Goal: Task Accomplishment & Management: Use online tool/utility

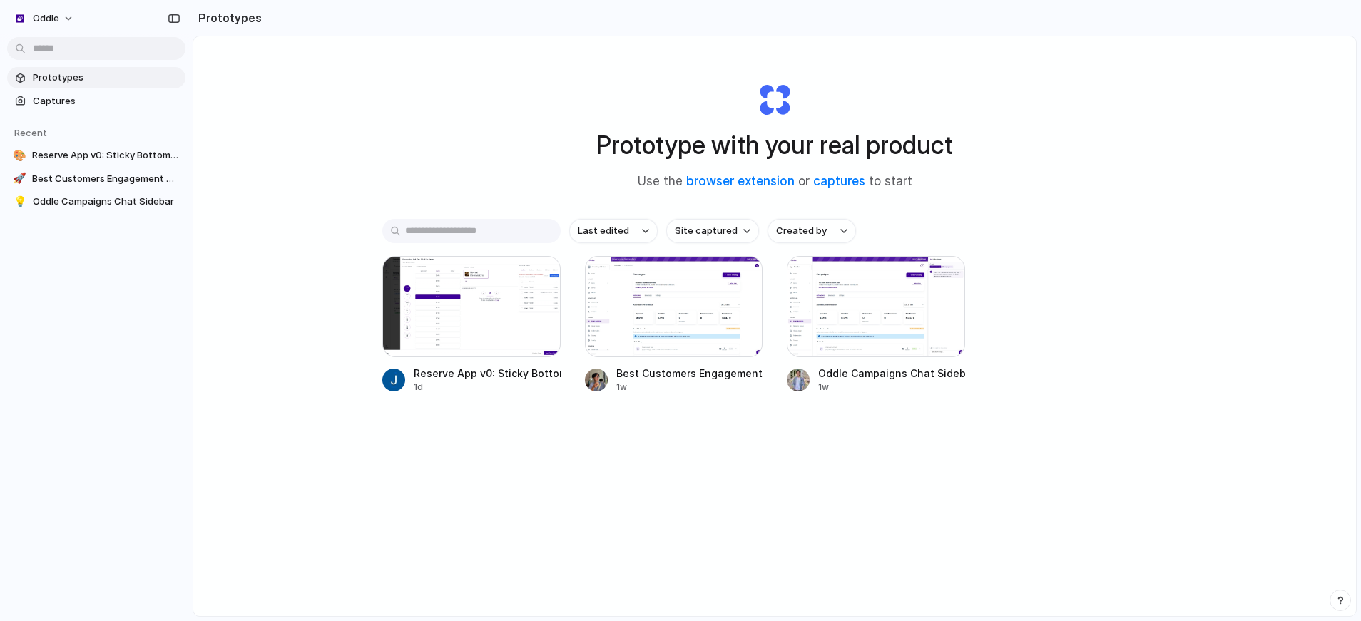
click at [800, 489] on div "Prototype with your real product Use the browser extension or captures to start…" at bounding box center [774, 363] width 1162 height 655
click at [885, 492] on div "Prototype with your real product Use the browser extension or captures to start…" at bounding box center [774, 363] width 1162 height 655
click at [831, 424] on div "Last edited Site captured Created by Reserve App v0: Sticky Bottom Navigation 1…" at bounding box center [774, 350] width 784 height 263
click at [81, 91] on link "Captures" at bounding box center [96, 101] width 178 height 21
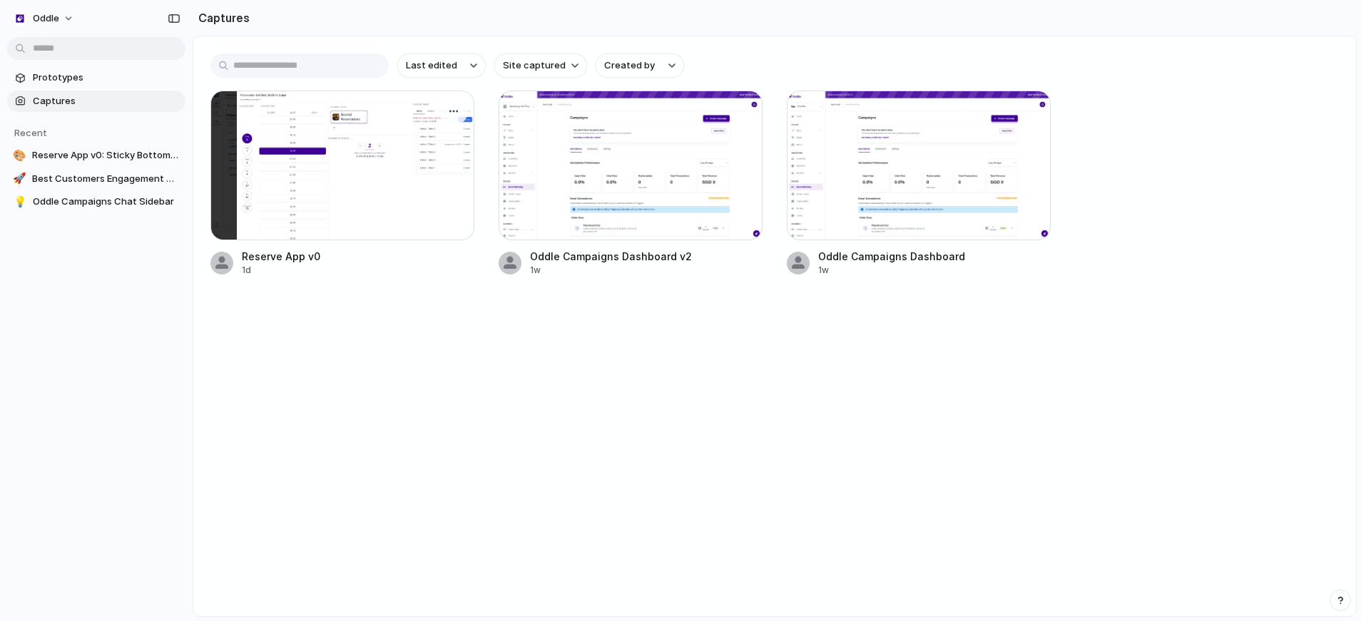
click at [433, 196] on div at bounding box center [342, 166] width 264 height 150
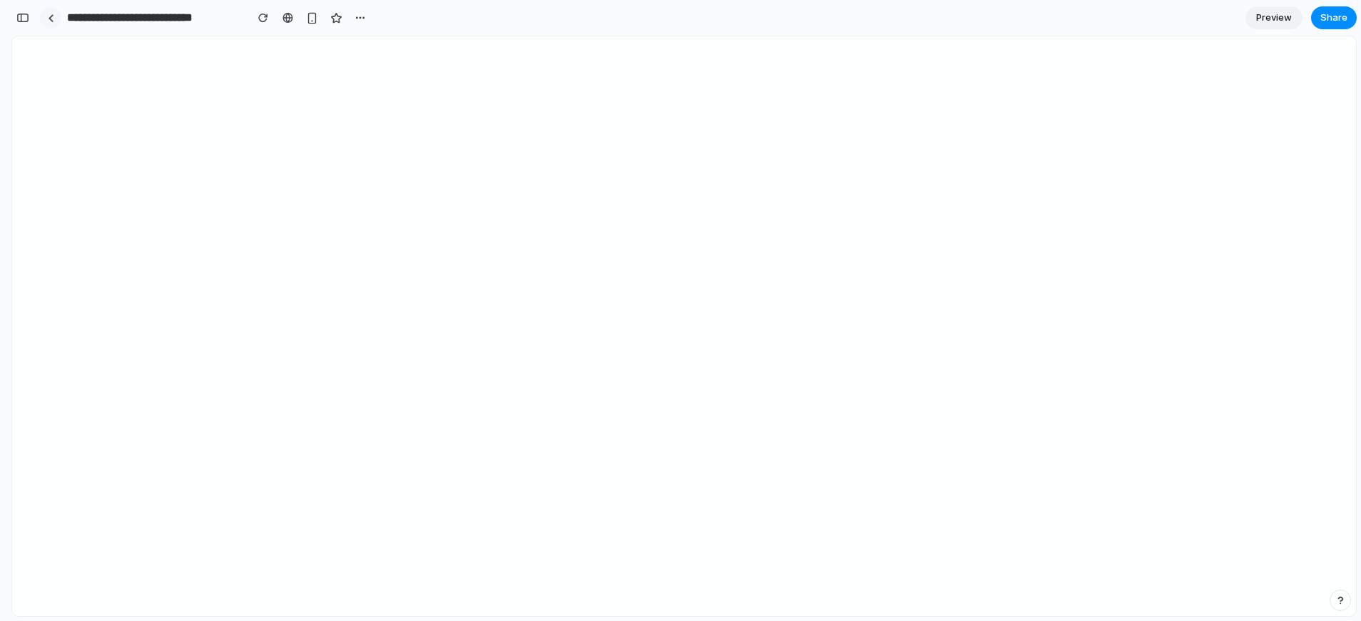
click at [53, 21] on link at bounding box center [50, 17] width 21 height 21
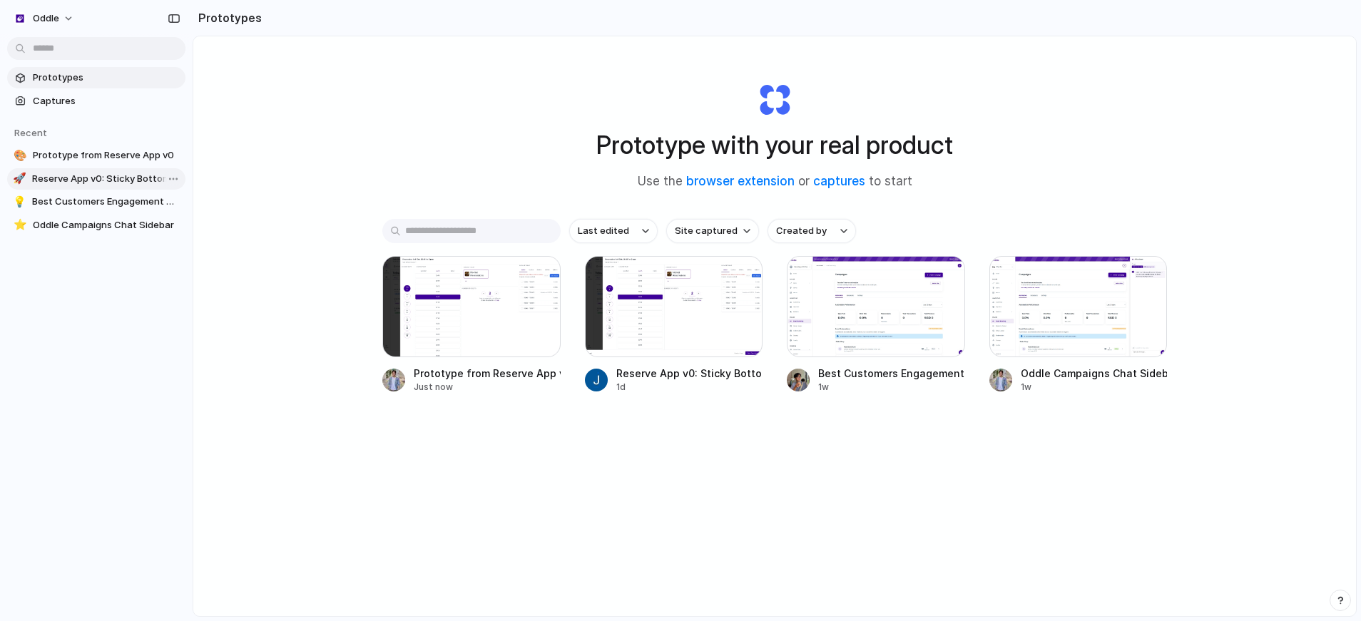
click at [97, 181] on span "Reserve App v0: Sticky Bottom Navigation" at bounding box center [106, 179] width 148 height 14
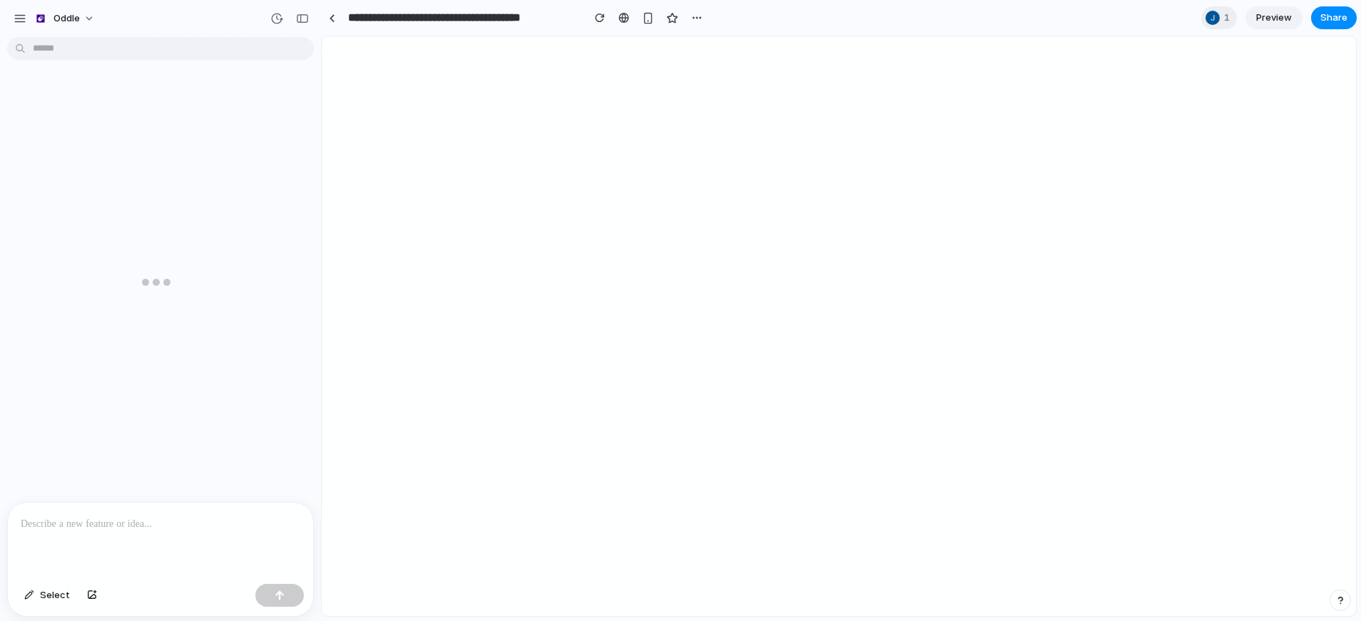
scroll to position [216, 0]
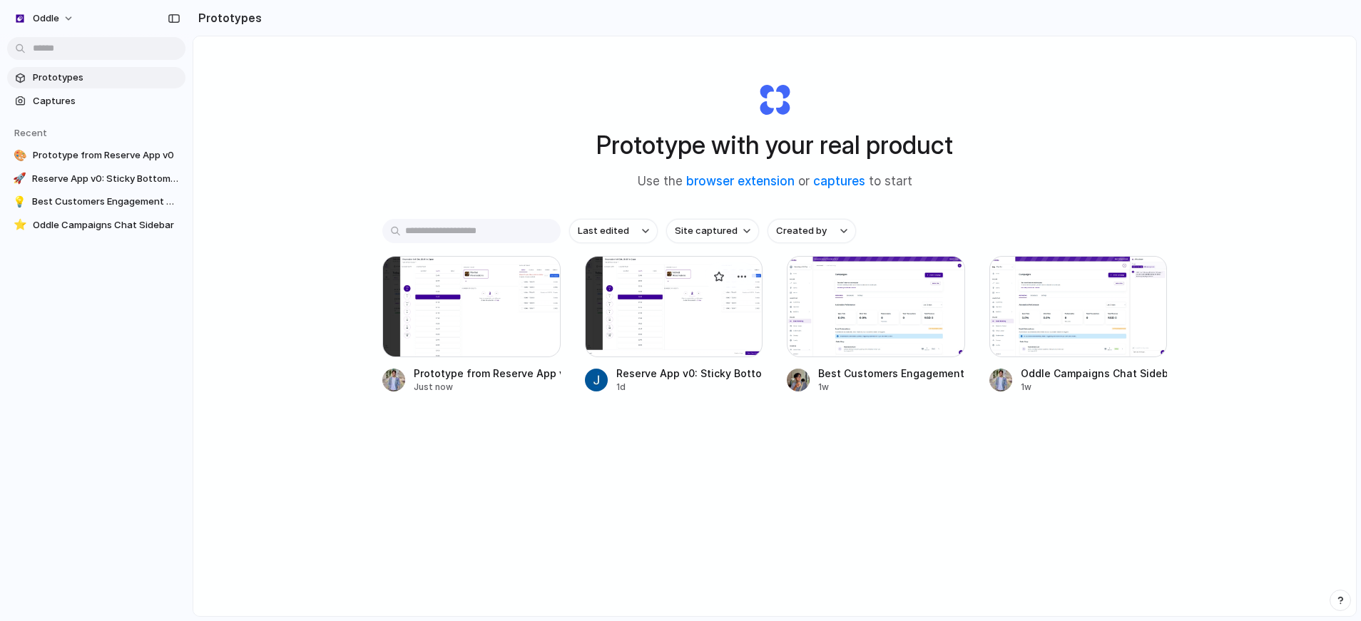
click at [685, 315] on div at bounding box center [674, 306] width 178 height 101
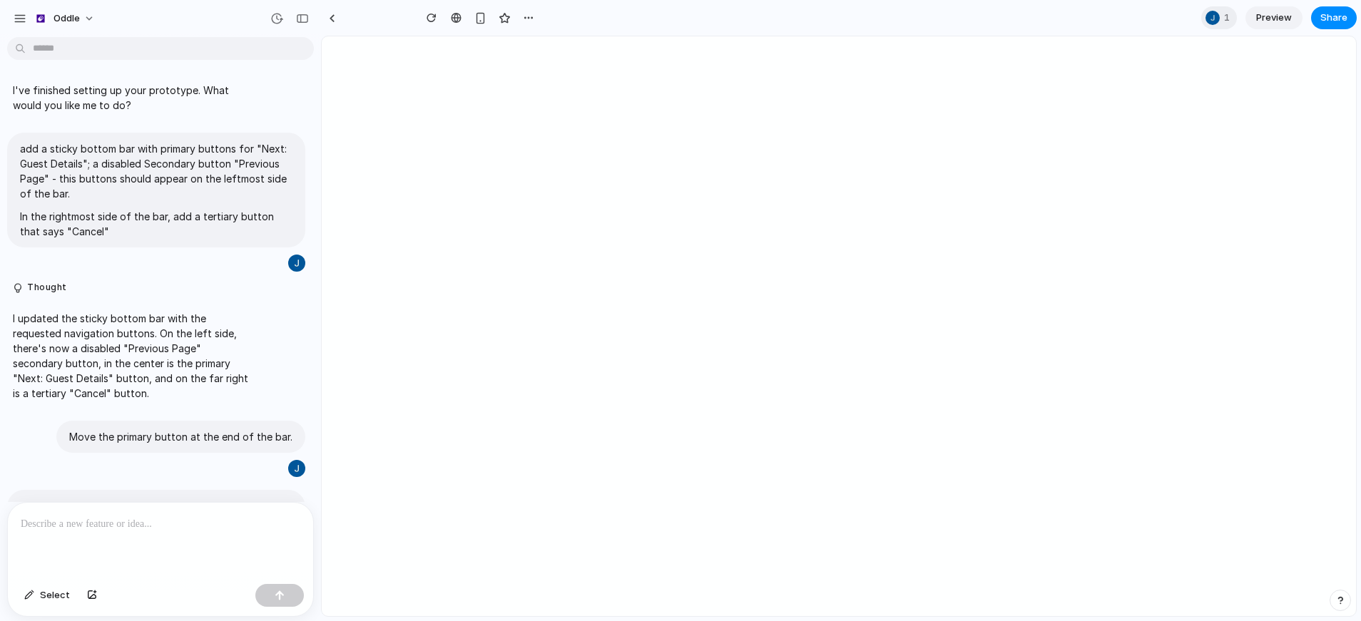
scroll to position [216, 0]
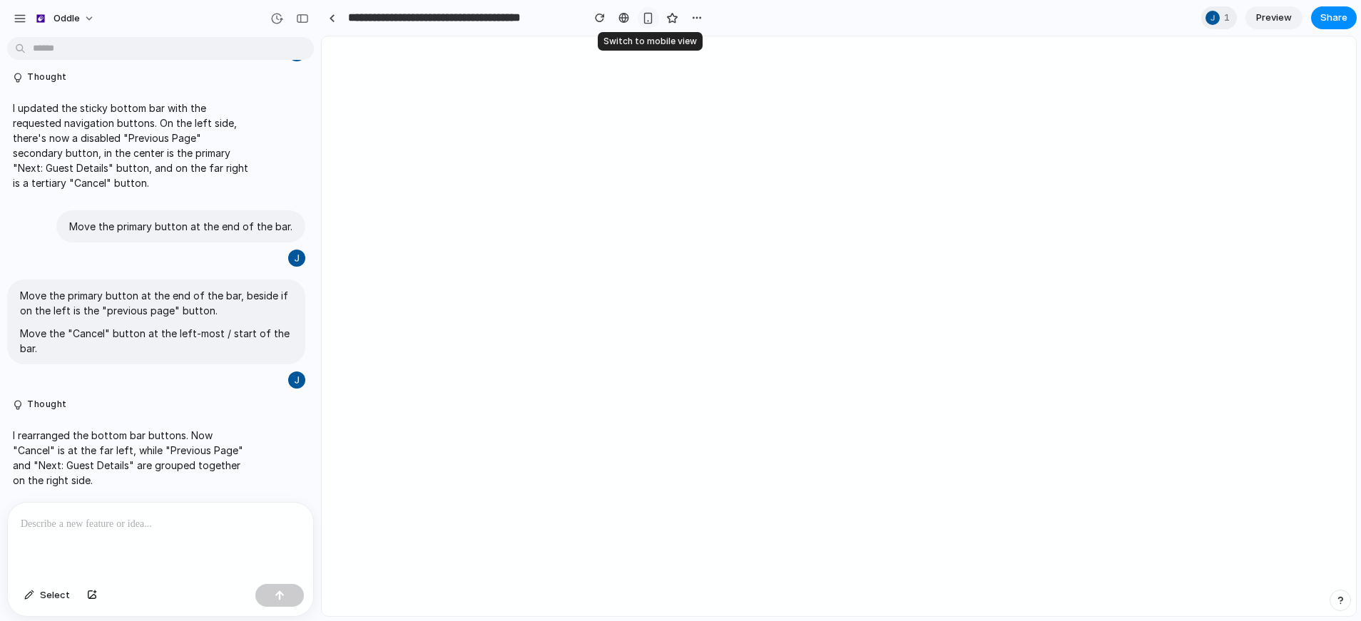
click at [650, 24] on button "button" at bounding box center [648, 17] width 21 height 21
click at [643, 20] on div "button" at bounding box center [648, 17] width 11 height 11
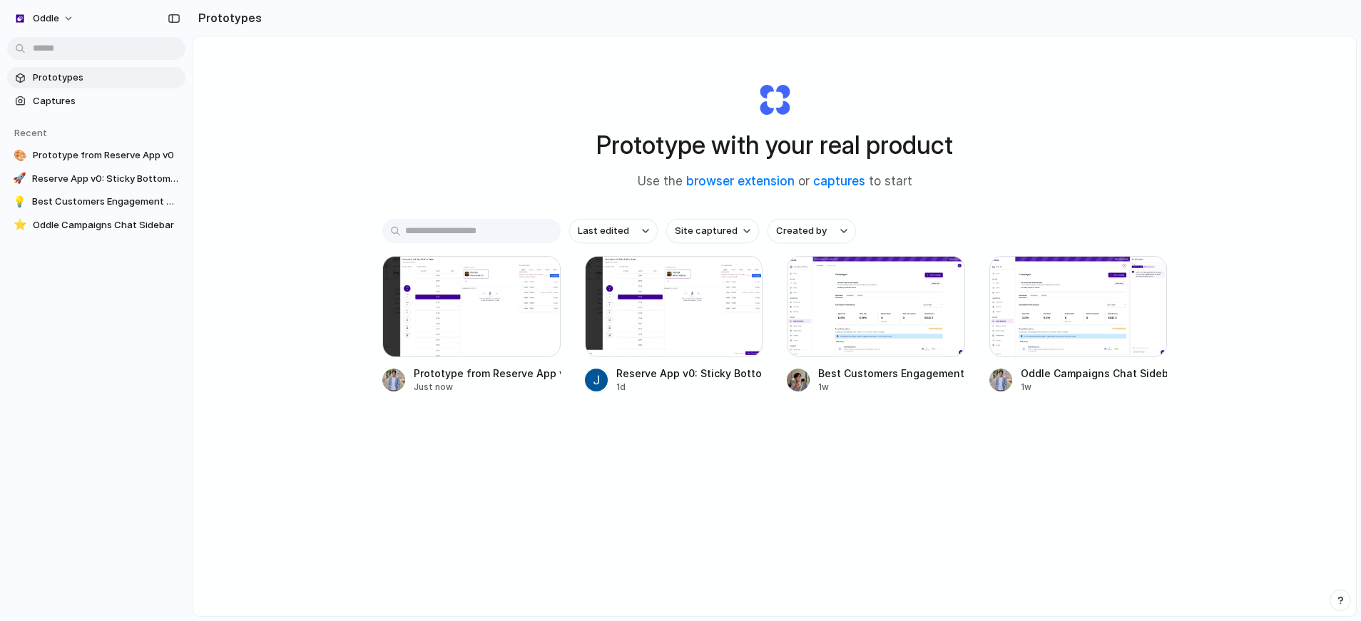
click at [1005, 111] on div "Prototype with your real product Use the browser extension or captures to start" at bounding box center [774, 130] width 570 height 154
click at [1076, 305] on div at bounding box center [1078, 306] width 178 height 101
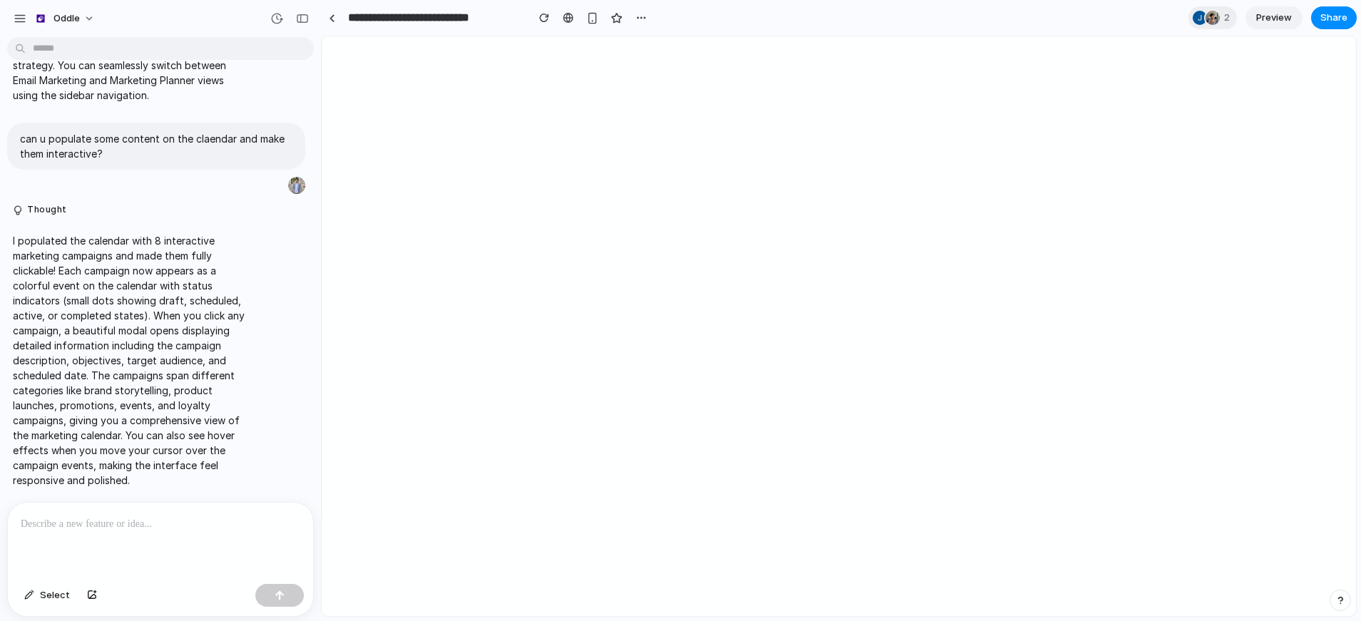
scroll to position [3847, 0]
click at [66, 21] on span "Oddle" at bounding box center [66, 18] width 26 height 14
click at [26, 20] on div "Settings Invite members Change theme Sign out" at bounding box center [680, 310] width 1361 height 621
click at [21, 20] on div "button" at bounding box center [20, 18] width 13 height 13
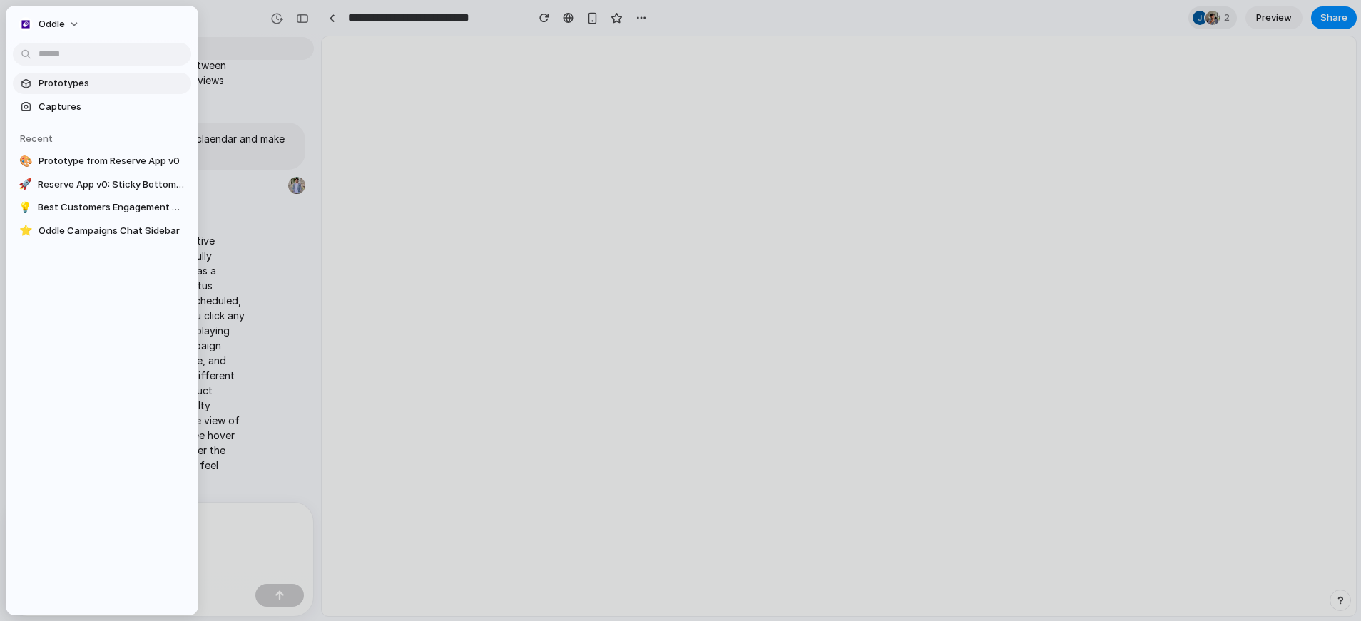
click at [63, 81] on span "Prototypes" at bounding box center [112, 83] width 147 height 14
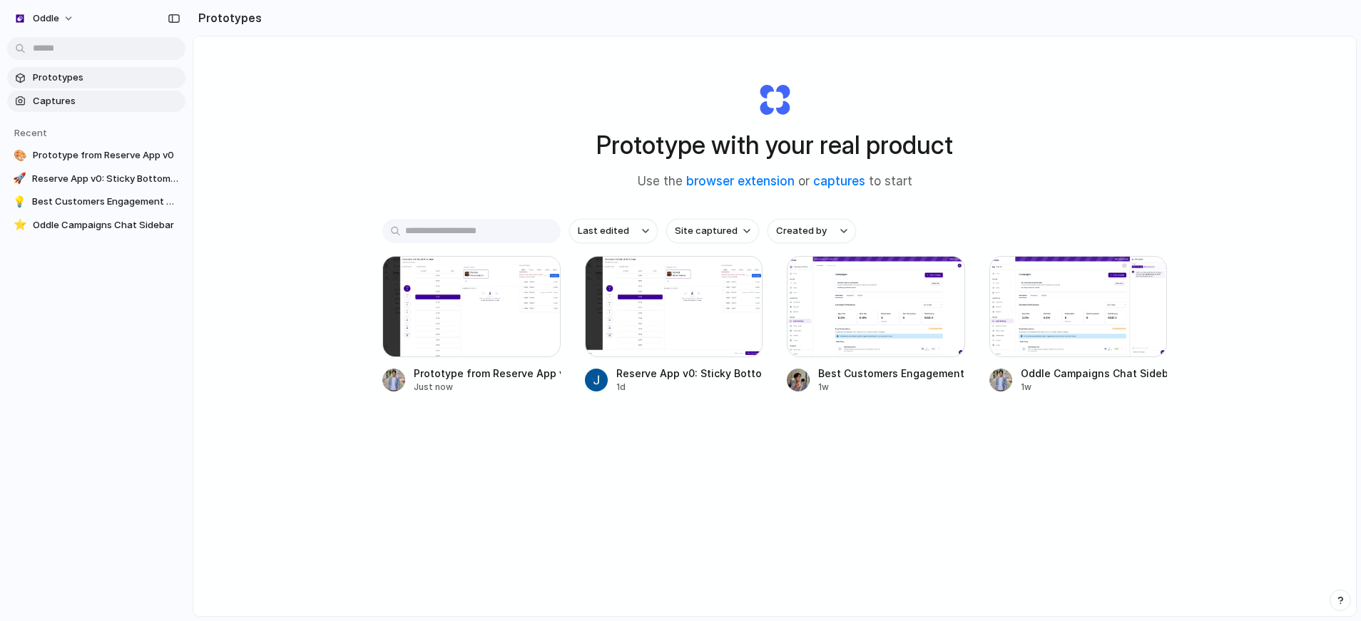
click at [54, 97] on span "Captures" at bounding box center [106, 101] width 147 height 14
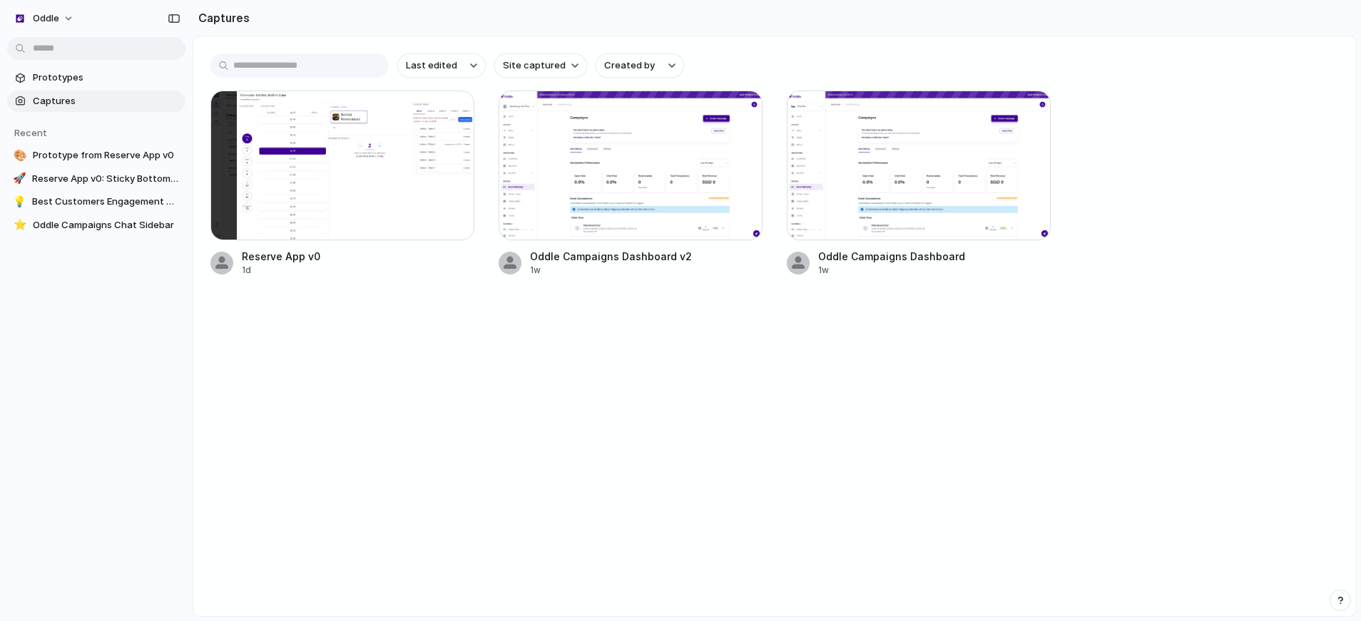
click at [697, 357] on main "Last edited Site captured Created by Reserve App v0 1d Oddle Campaigns Dashboar…" at bounding box center [775, 326] width 1164 height 581
click at [981, 190] on div at bounding box center [919, 166] width 264 height 150
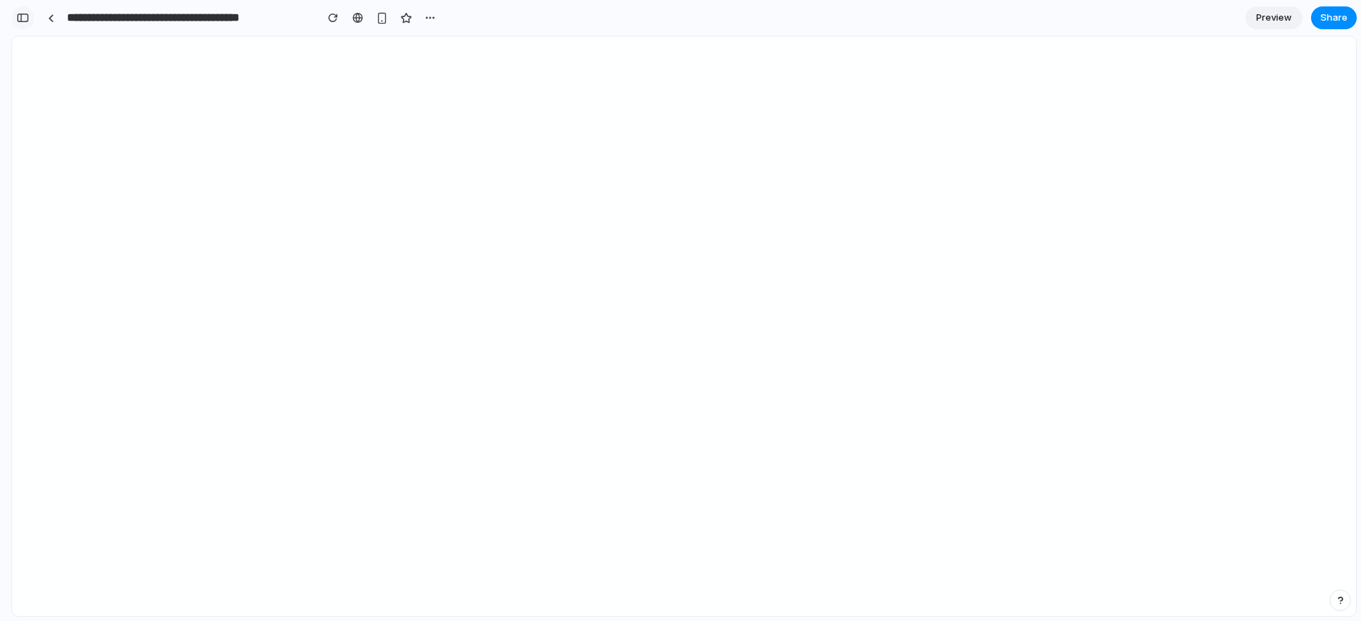
click at [28, 21] on div "button" at bounding box center [22, 18] width 13 height 10
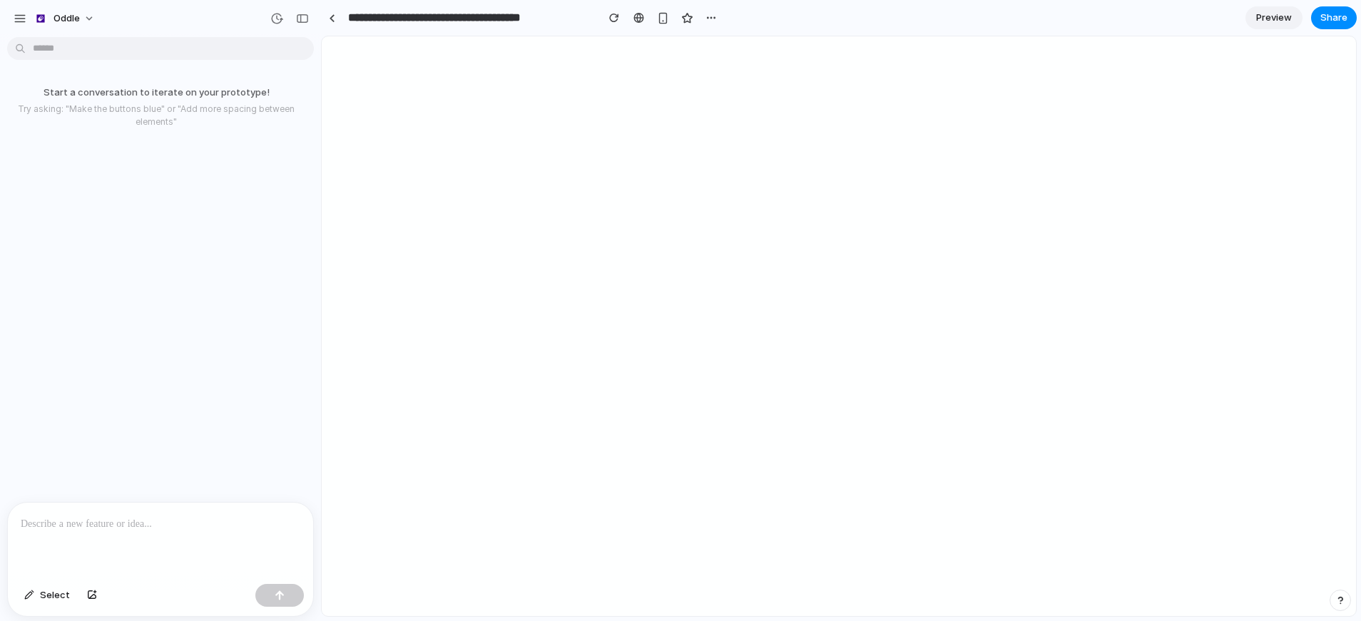
click at [155, 521] on p at bounding box center [161, 524] width 280 height 17
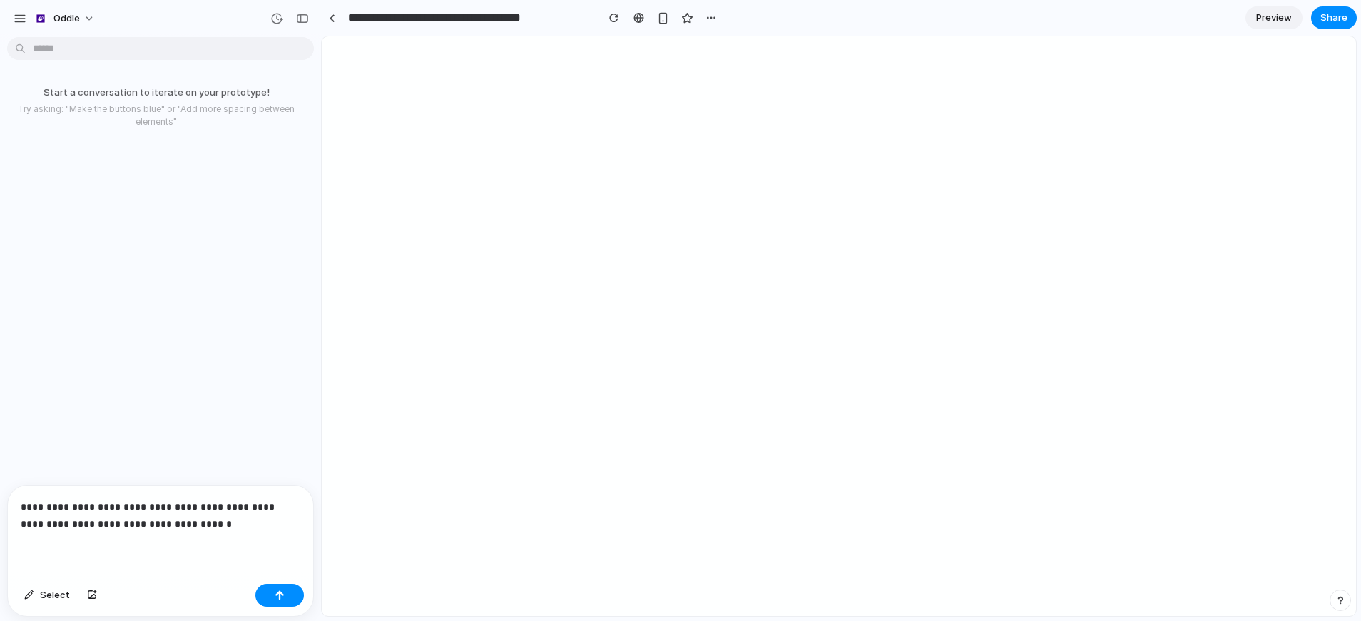
click at [222, 521] on p "**********" at bounding box center [158, 515] width 274 height 34
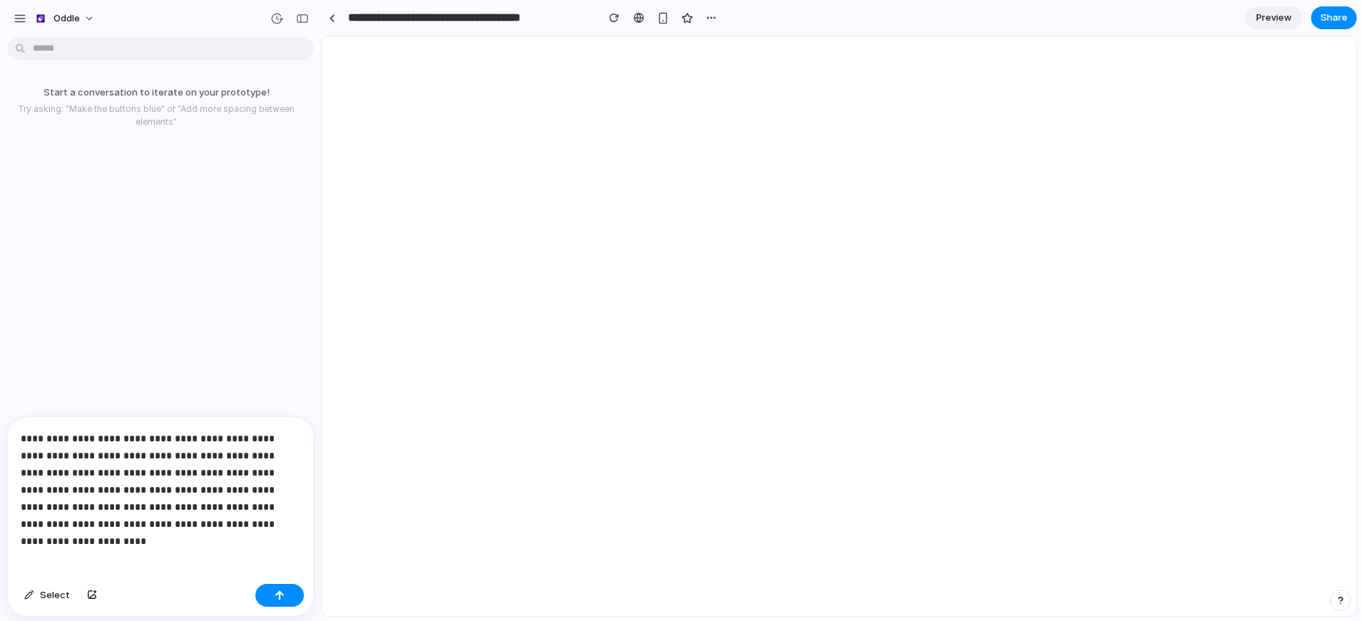
click at [77, 466] on p "**********" at bounding box center [158, 481] width 274 height 103
click at [56, 483] on p "**********" at bounding box center [158, 481] width 274 height 103
click at [242, 520] on p "**********" at bounding box center [158, 481] width 274 height 103
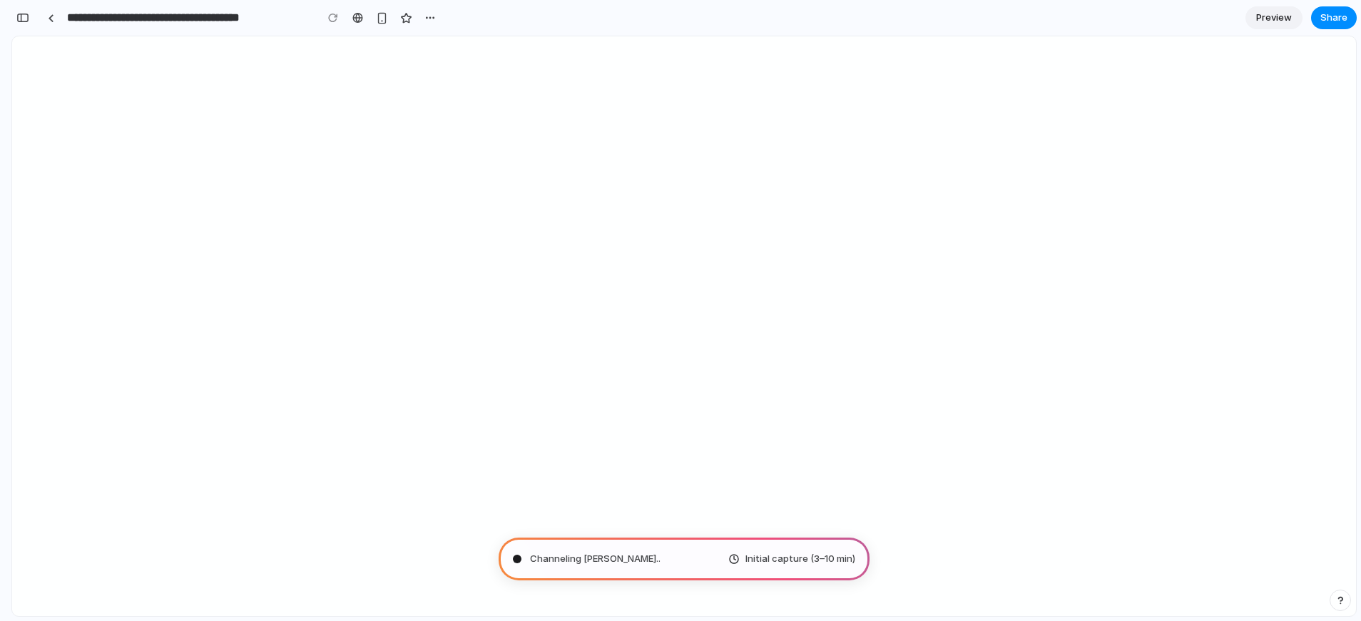
scroll to position [673, 0]
type input "**********"
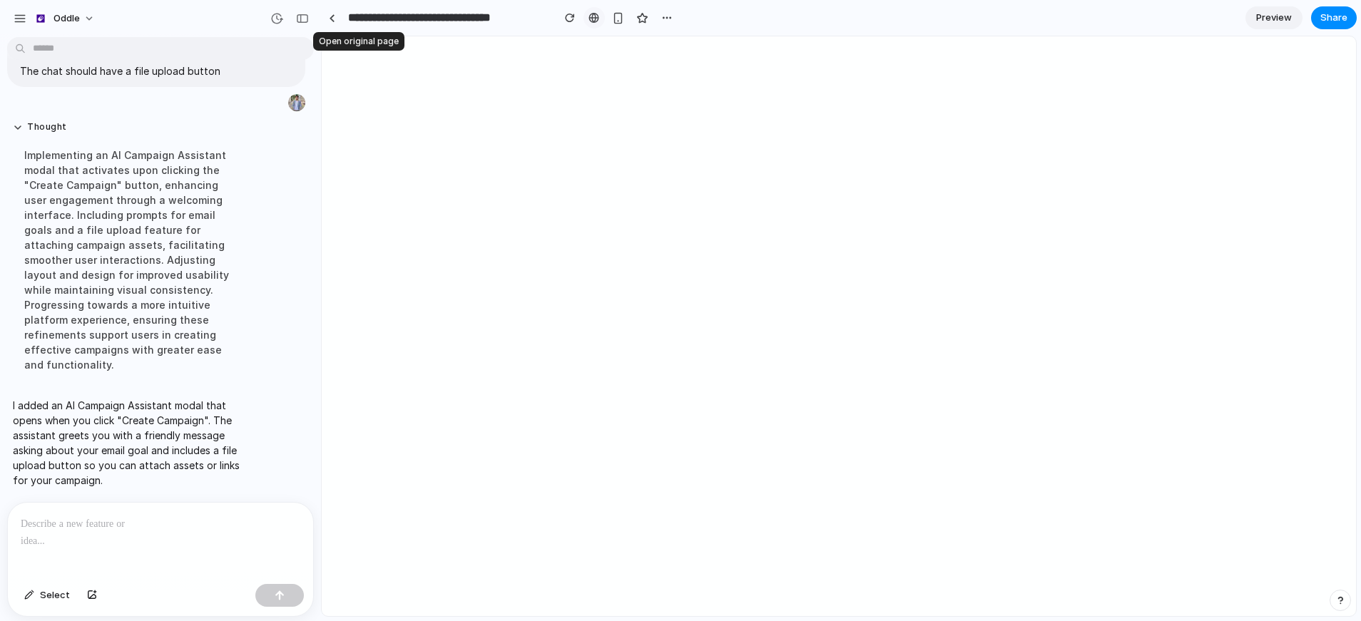
scroll to position [134, 0]
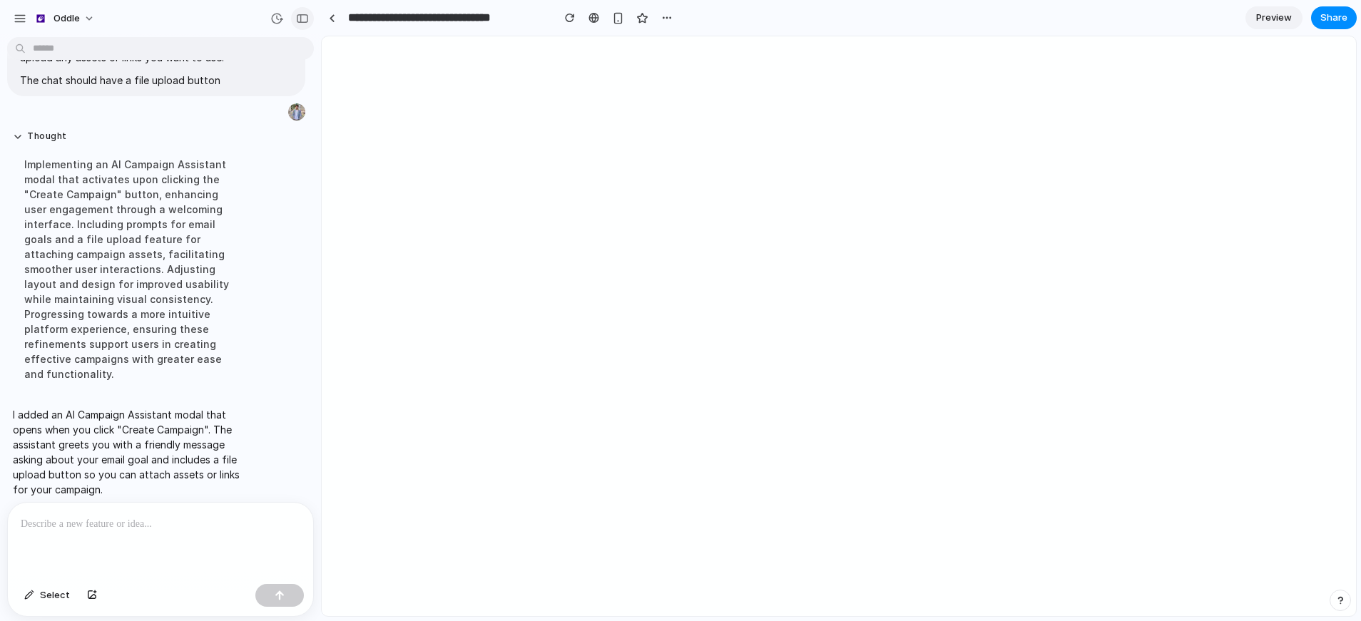
click at [308, 18] on div "button" at bounding box center [302, 19] width 13 height 10
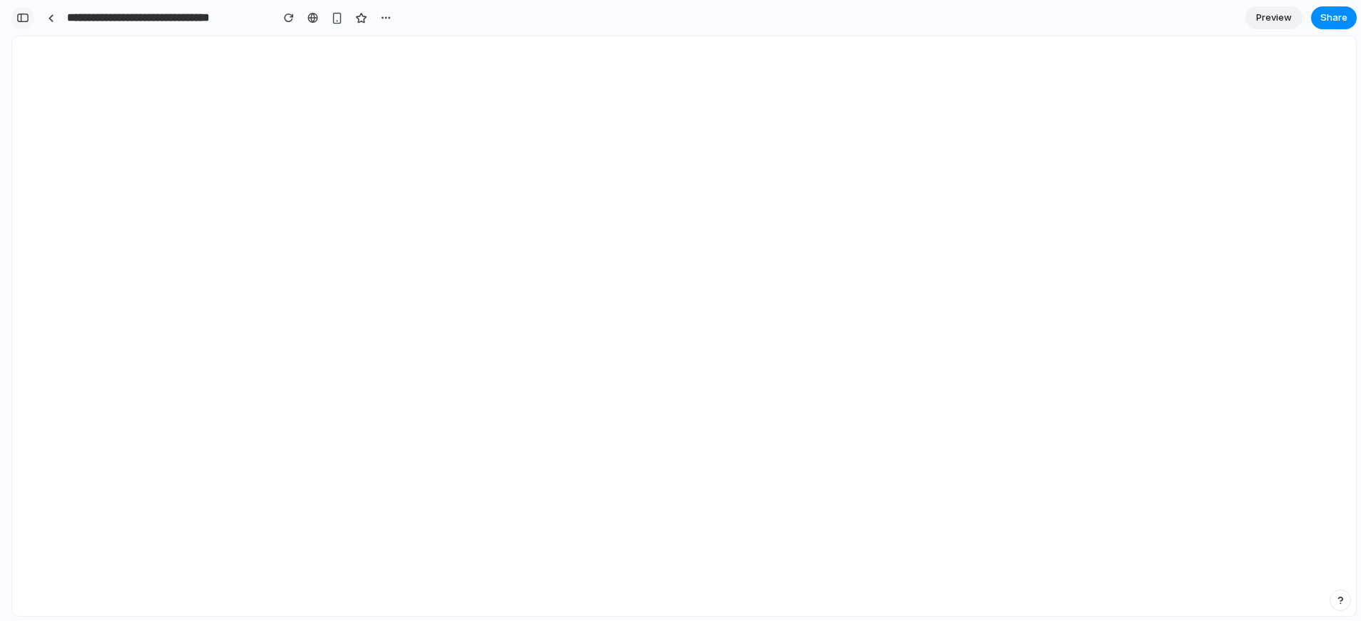
click at [29, 17] on button "button" at bounding box center [22, 17] width 23 height 23
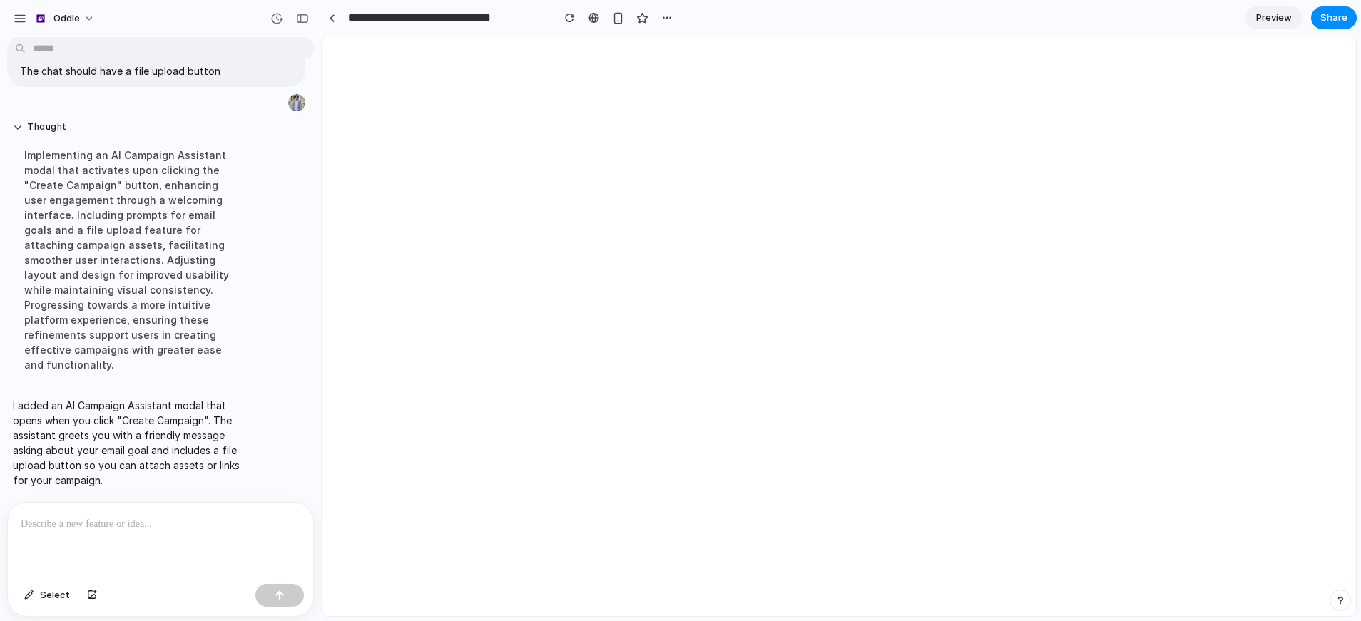
scroll to position [134, 0]
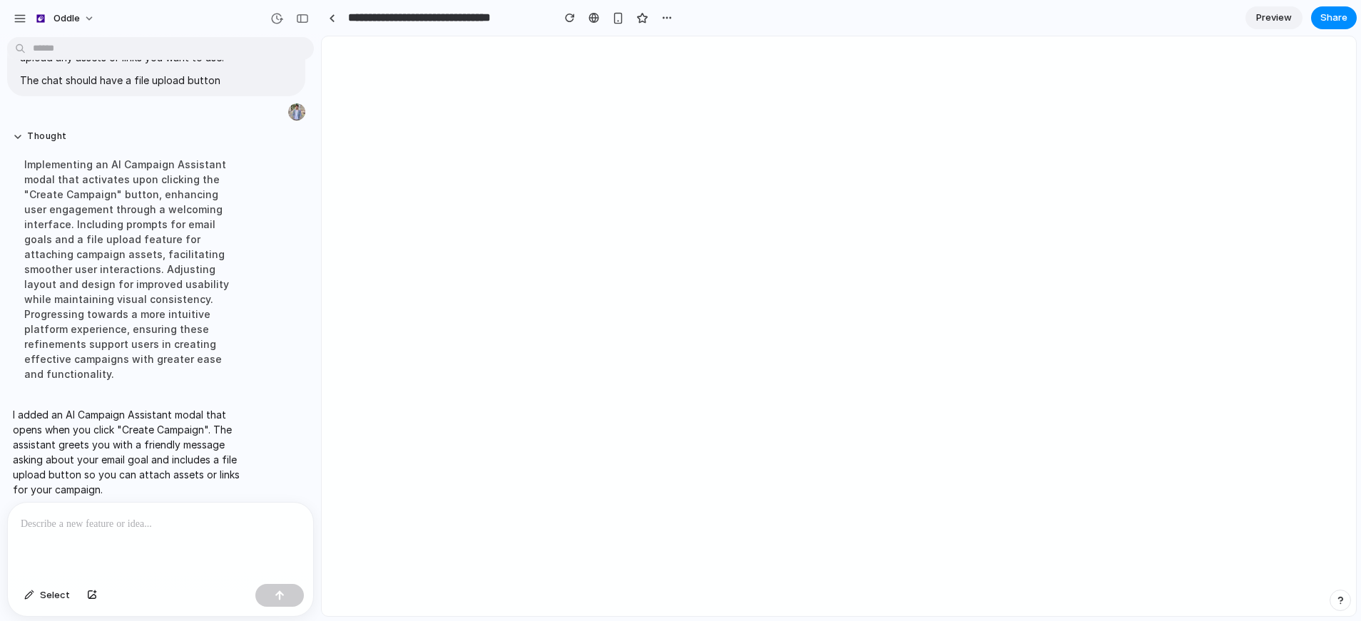
click at [148, 516] on p at bounding box center [158, 524] width 274 height 17
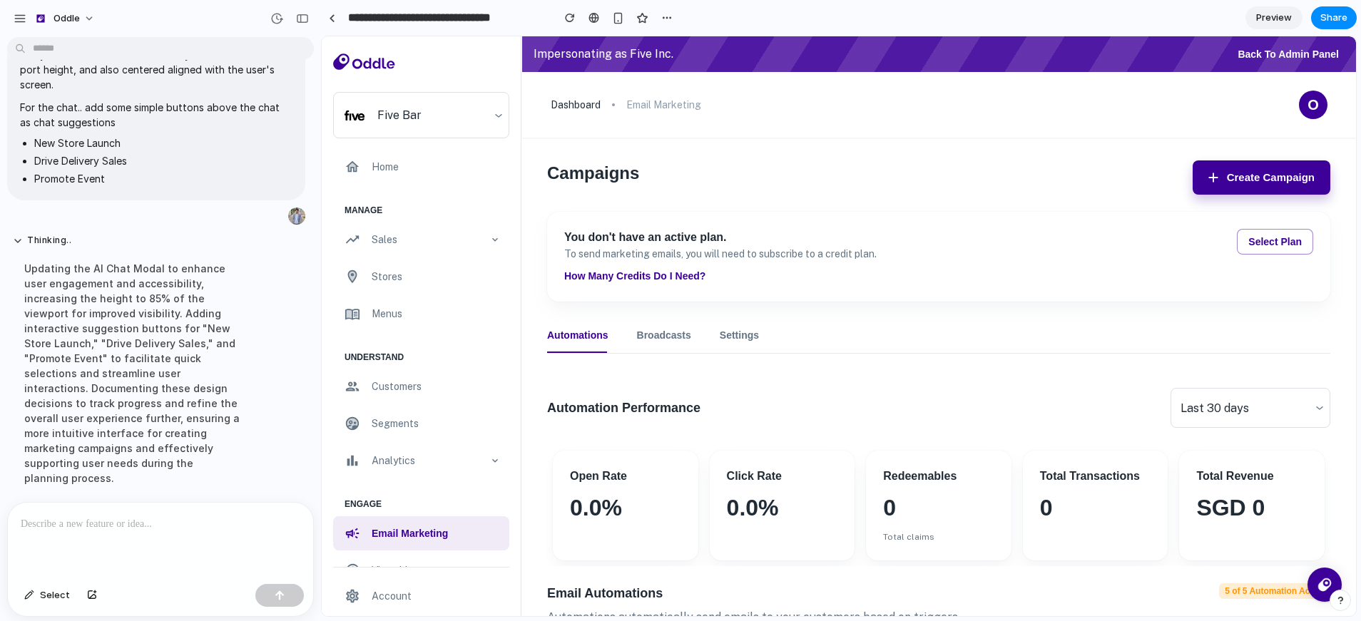
scroll to position [454, 0]
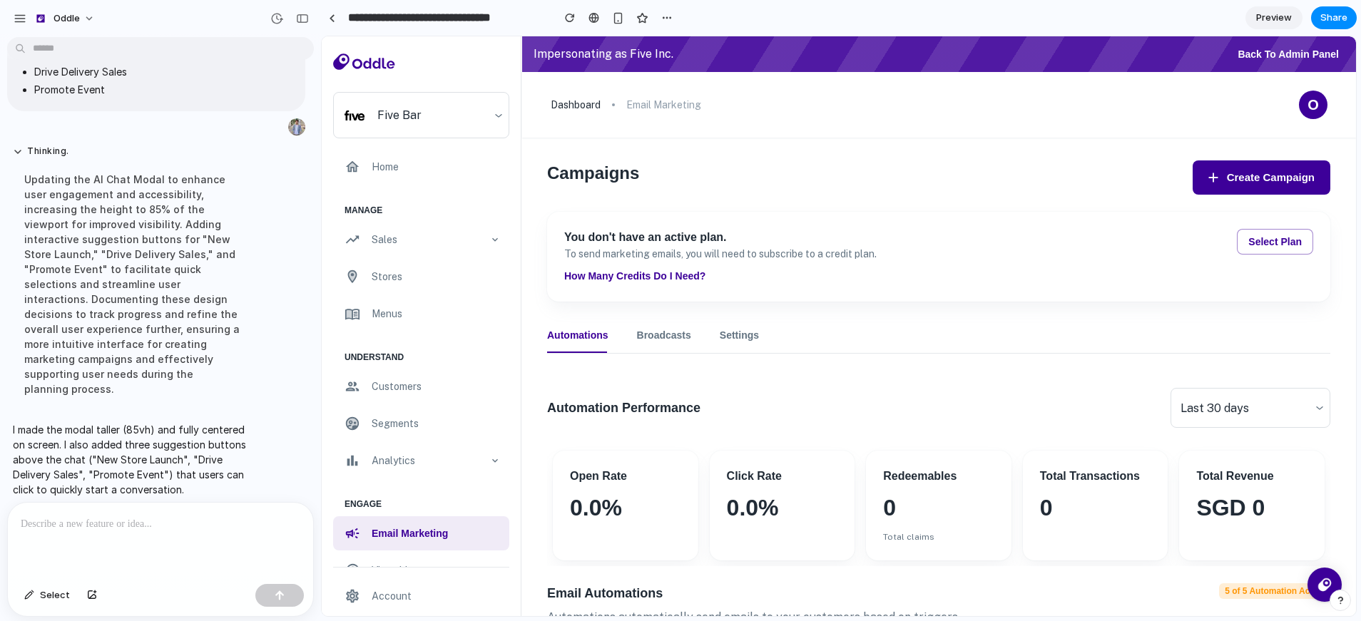
click at [1233, 177] on button "Create Campaign" at bounding box center [1261, 177] width 138 height 34
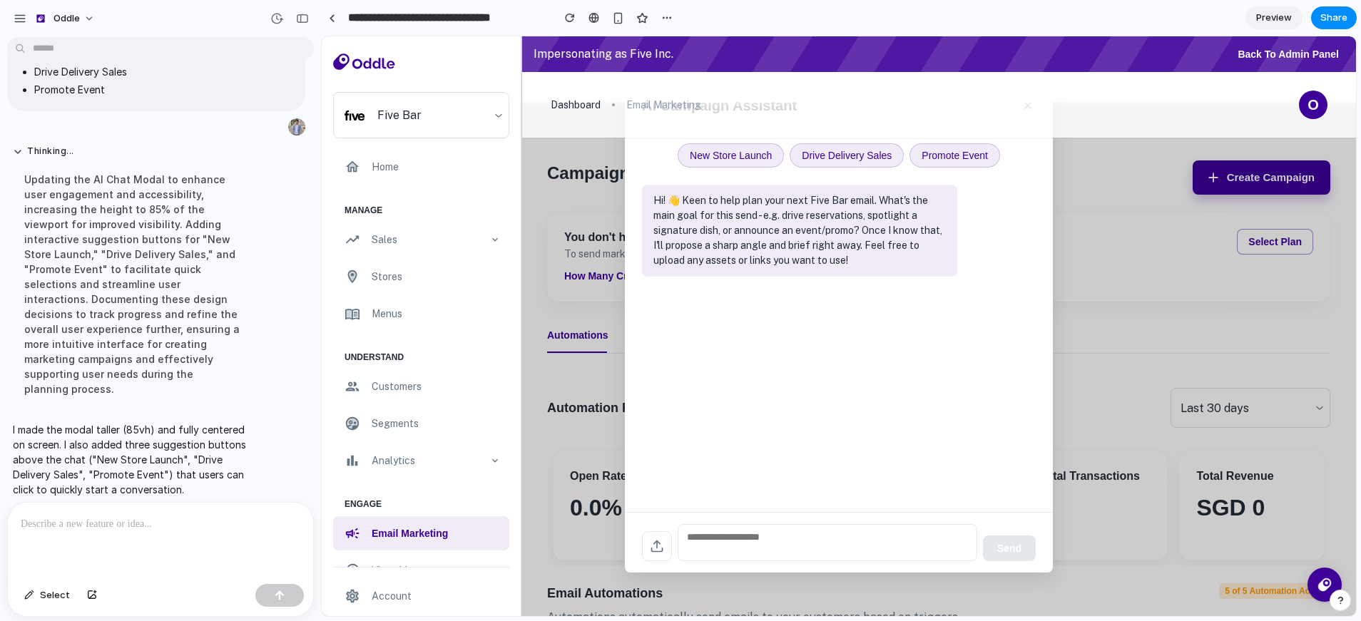
click at [180, 533] on div at bounding box center [160, 541] width 305 height 76
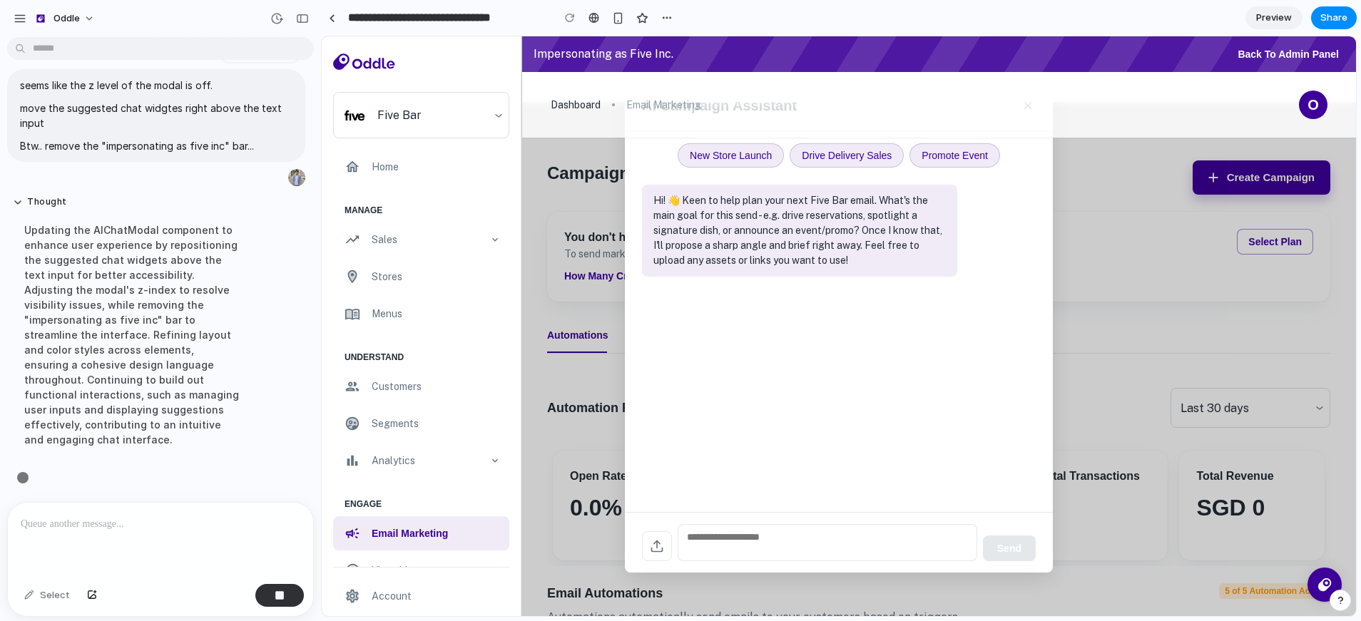
scroll to position [859, 0]
click at [716, 155] on button "New Store Launch" at bounding box center [730, 155] width 106 height 24
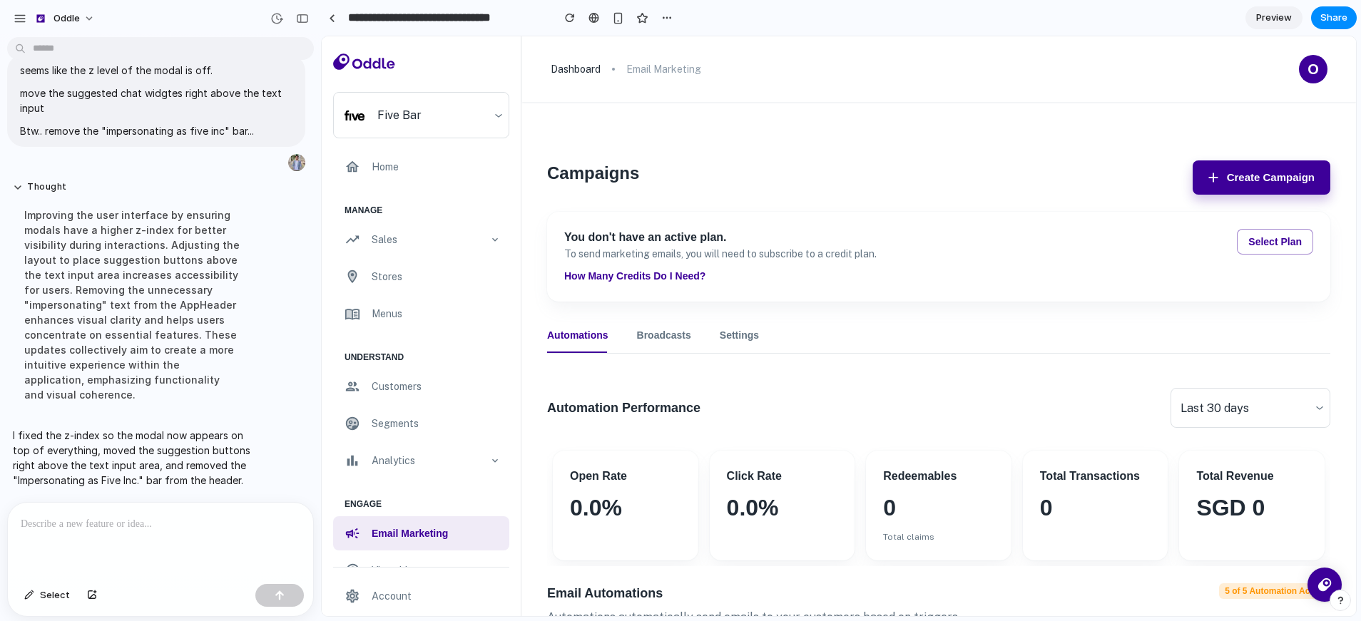
scroll to position [889, 0]
click at [1243, 183] on button "Create Campaign" at bounding box center [1261, 177] width 138 height 34
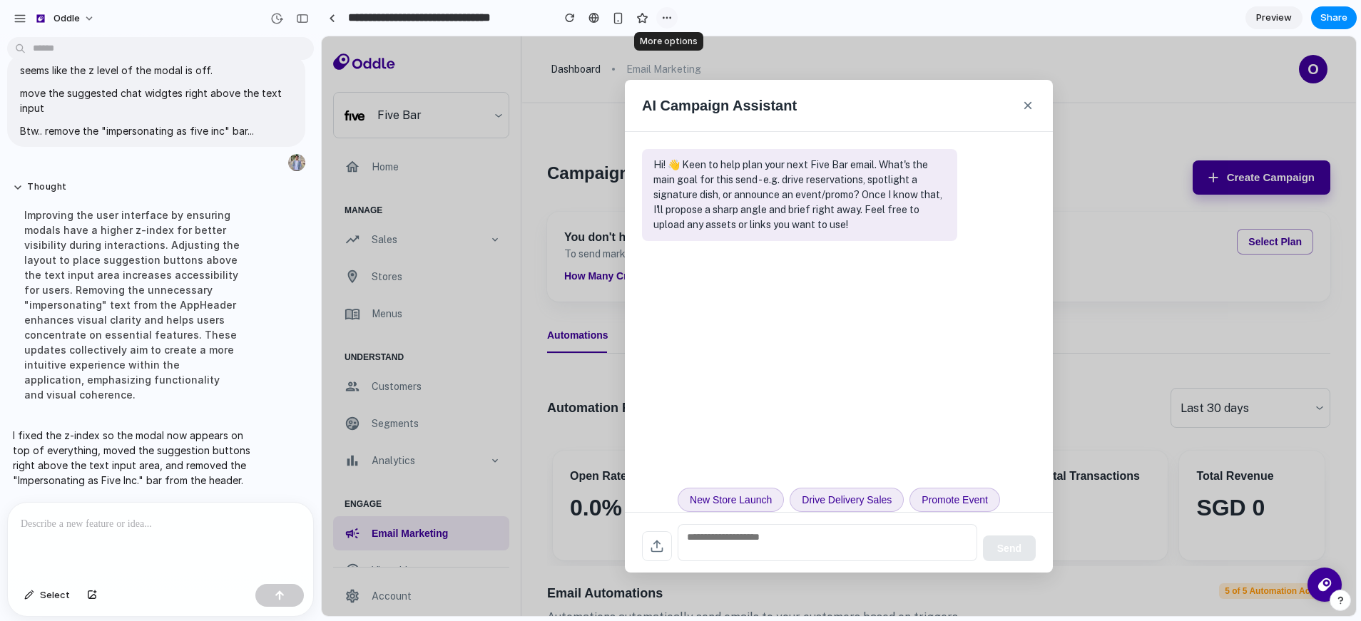
click at [673, 22] on button "button" at bounding box center [666, 17] width 21 height 21
click at [621, 25] on div "Duplicate Delete" at bounding box center [680, 310] width 1361 height 621
click at [620, 24] on div "button" at bounding box center [618, 18] width 12 height 12
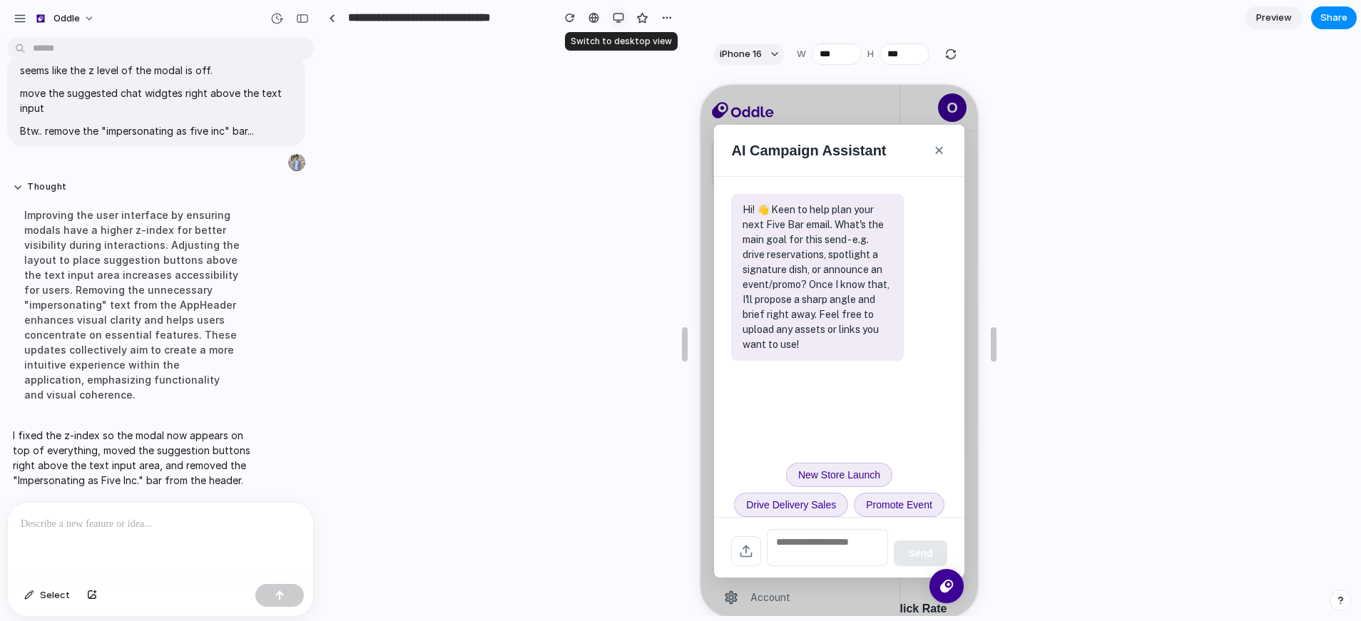
click at [620, 24] on button "button" at bounding box center [618, 17] width 21 height 21
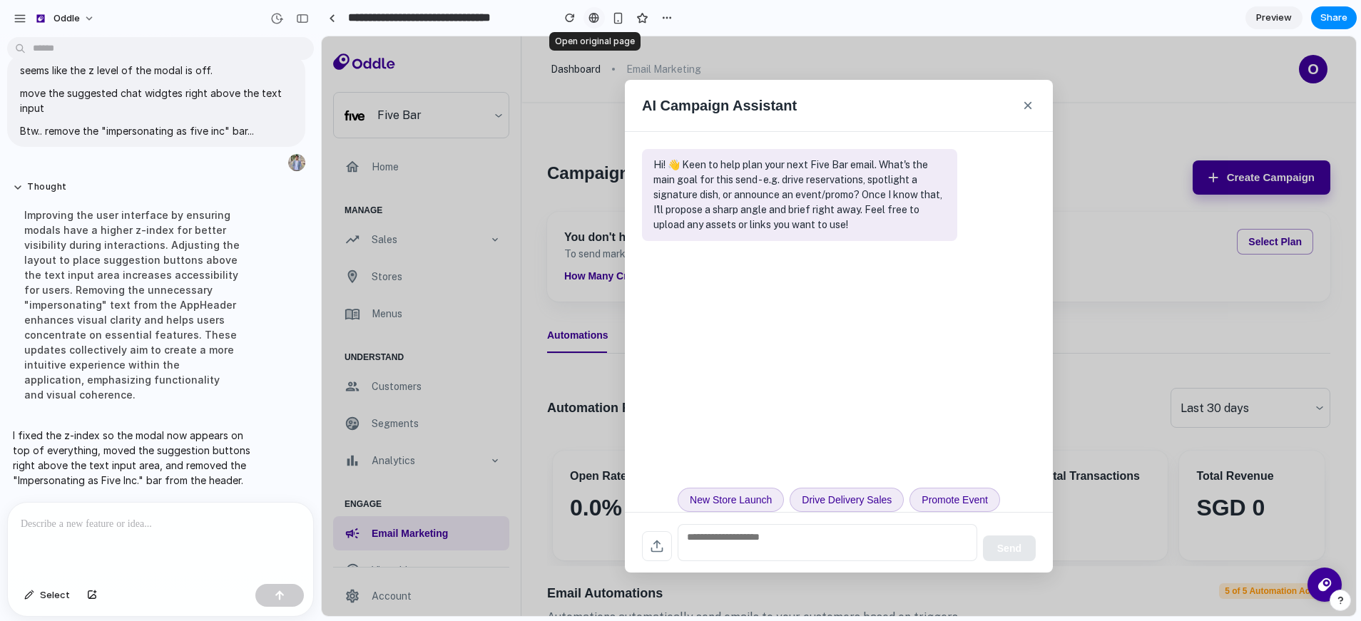
click at [591, 23] on div at bounding box center [593, 17] width 11 height 11
click at [662, 546] on icon at bounding box center [657, 546] width 14 height 14
click at [747, 531] on textarea at bounding box center [827, 542] width 300 height 37
click at [153, 516] on p at bounding box center [158, 524] width 274 height 17
click at [742, 488] on button "New Store Launch" at bounding box center [730, 500] width 106 height 24
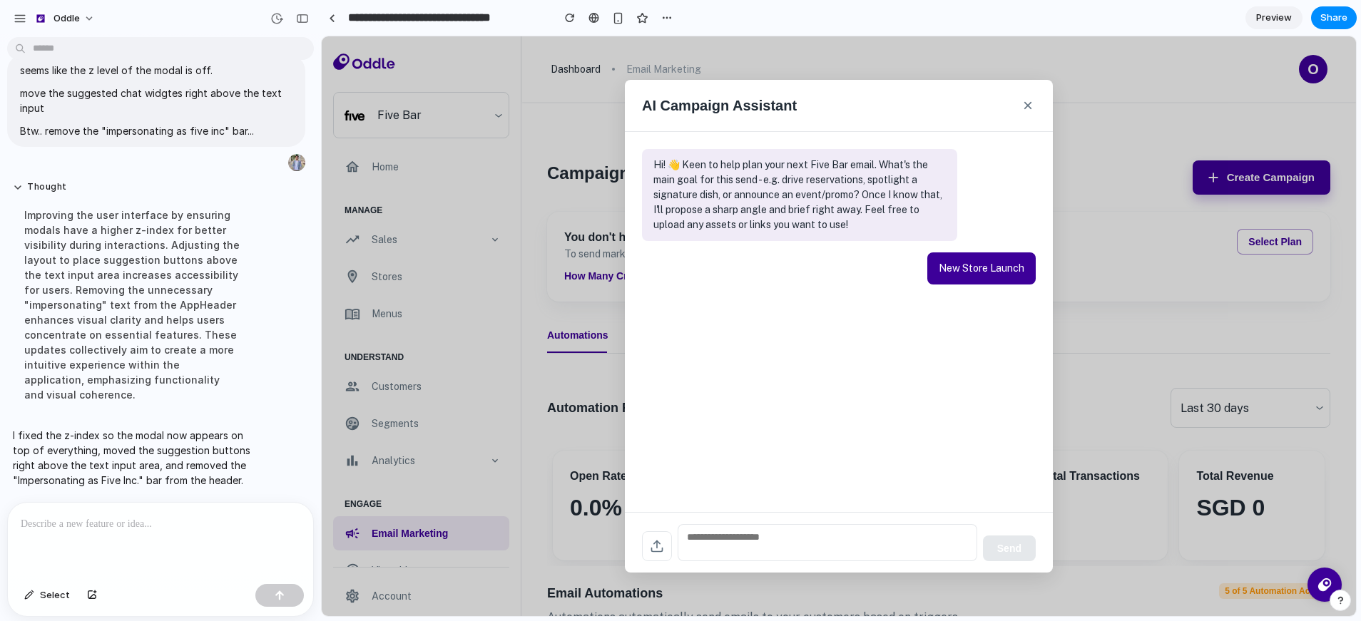
click at [893, 352] on div "Hi! 👋 Keen to help plan your next Five Bar email. What's the main goal for this…" at bounding box center [839, 322] width 428 height 380
